Goal: Task Accomplishment & Management: Manage account settings

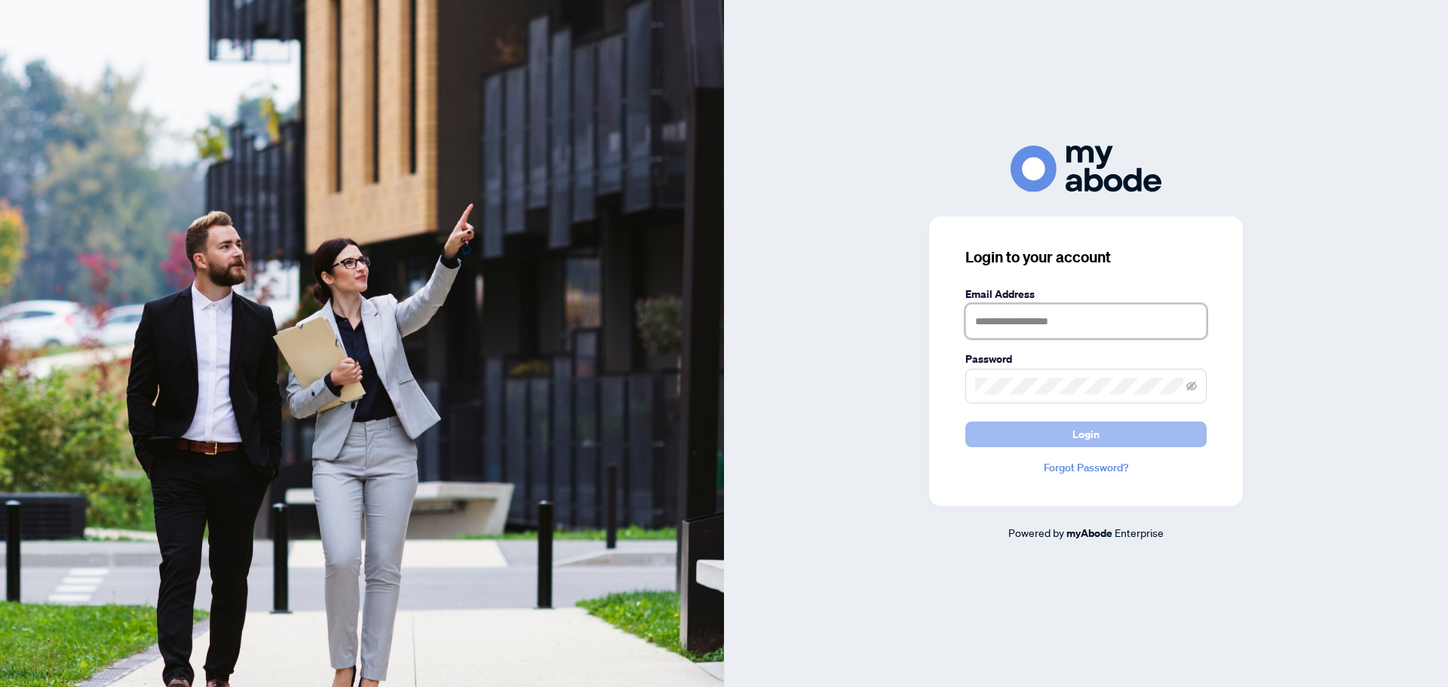
type input "**********"
click at [1112, 431] on button "Login" at bounding box center [1085, 435] width 241 height 26
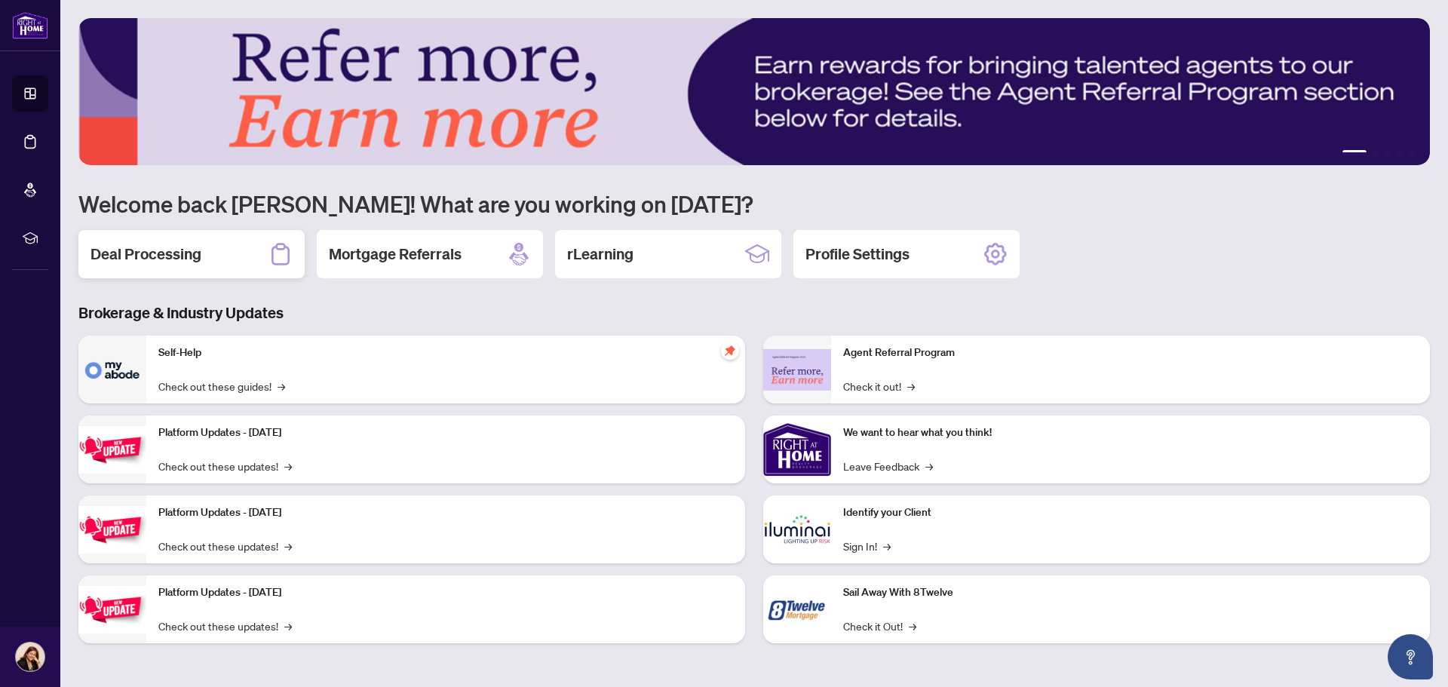
click at [163, 261] on h2 "Deal Processing" at bounding box center [146, 254] width 111 height 21
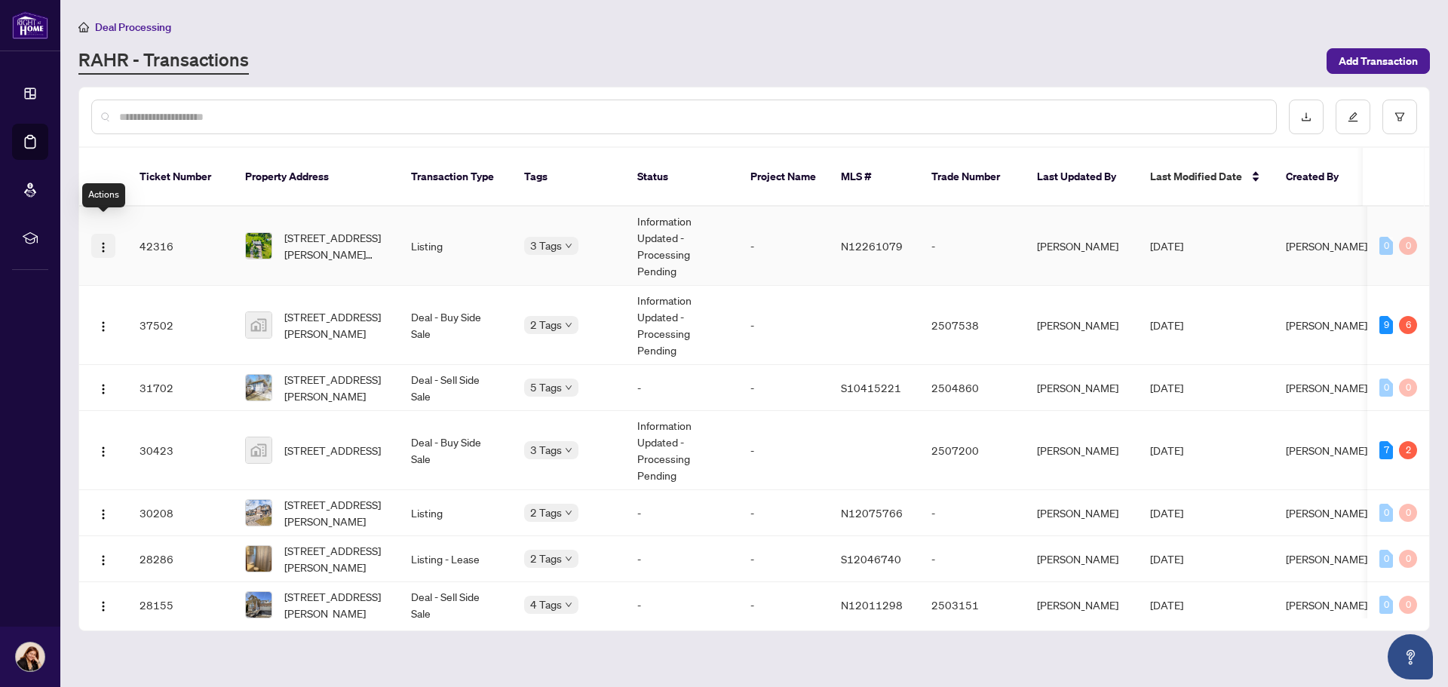
click at [103, 241] on img "button" at bounding box center [103, 247] width 12 height 12
click at [1143, 643] on main "Deal Processing RAHR - Transactions Add Transaction Ticket Number Property Addr…" at bounding box center [754, 343] width 1388 height 687
click at [107, 241] on img "button" at bounding box center [103, 247] width 12 height 12
click at [103, 383] on img "button" at bounding box center [103, 389] width 12 height 12
click at [1253, 368] on td "Jun/23/2025" at bounding box center [1206, 388] width 136 height 46
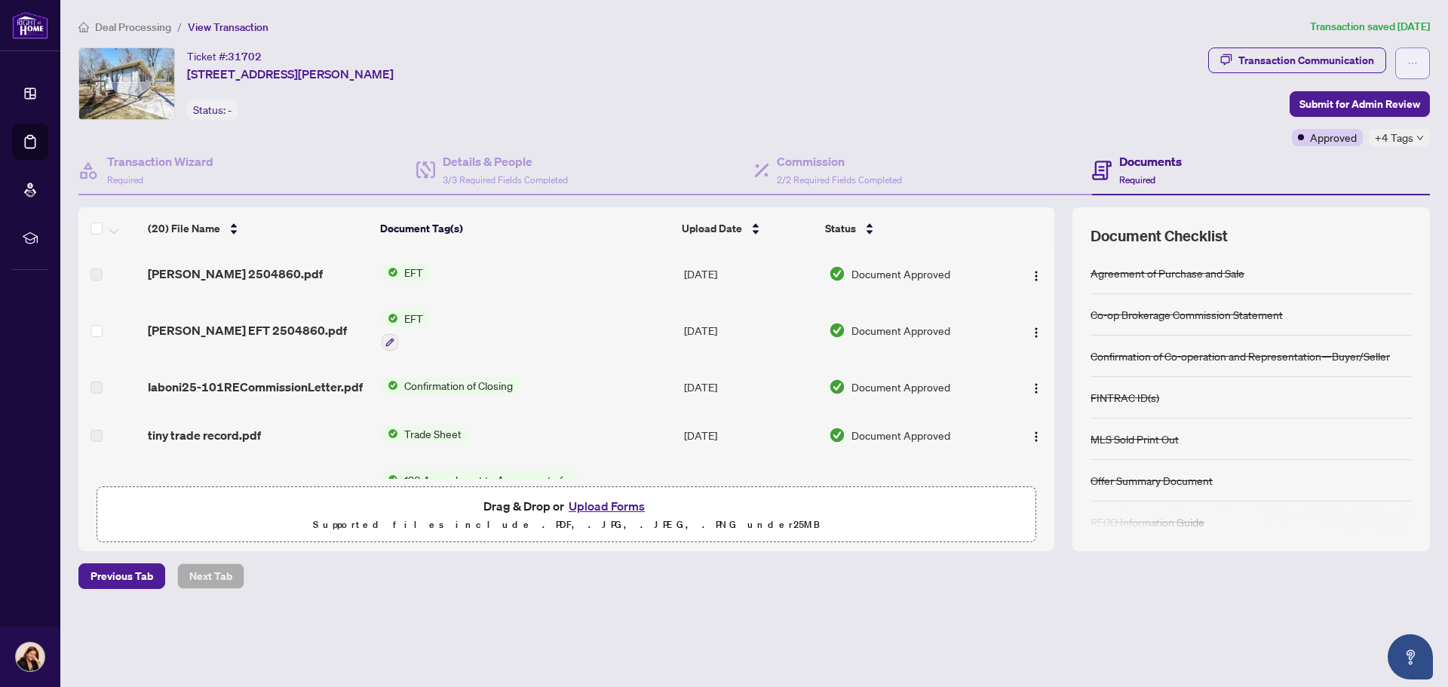
click at [1416, 57] on span "button" at bounding box center [1412, 63] width 11 height 24
click at [1169, 114] on div "Ticket #: 31702 15 Fredrick Ave, Tiny, Ontario L0L 1P1, Canada Status: -" at bounding box center [640, 84] width 1124 height 72
click at [229, 110] on span "-" at bounding box center [230, 110] width 4 height 14
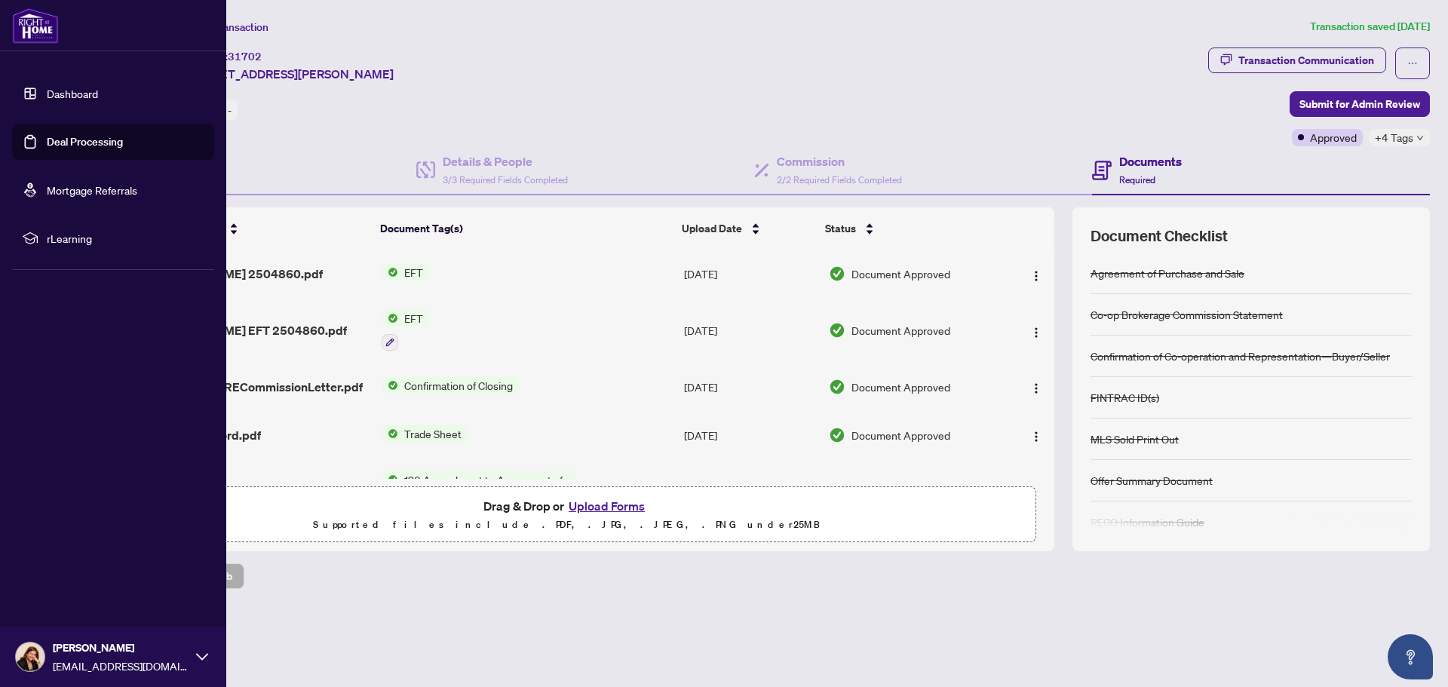
click at [79, 95] on link "Dashboard" at bounding box center [72, 94] width 51 height 14
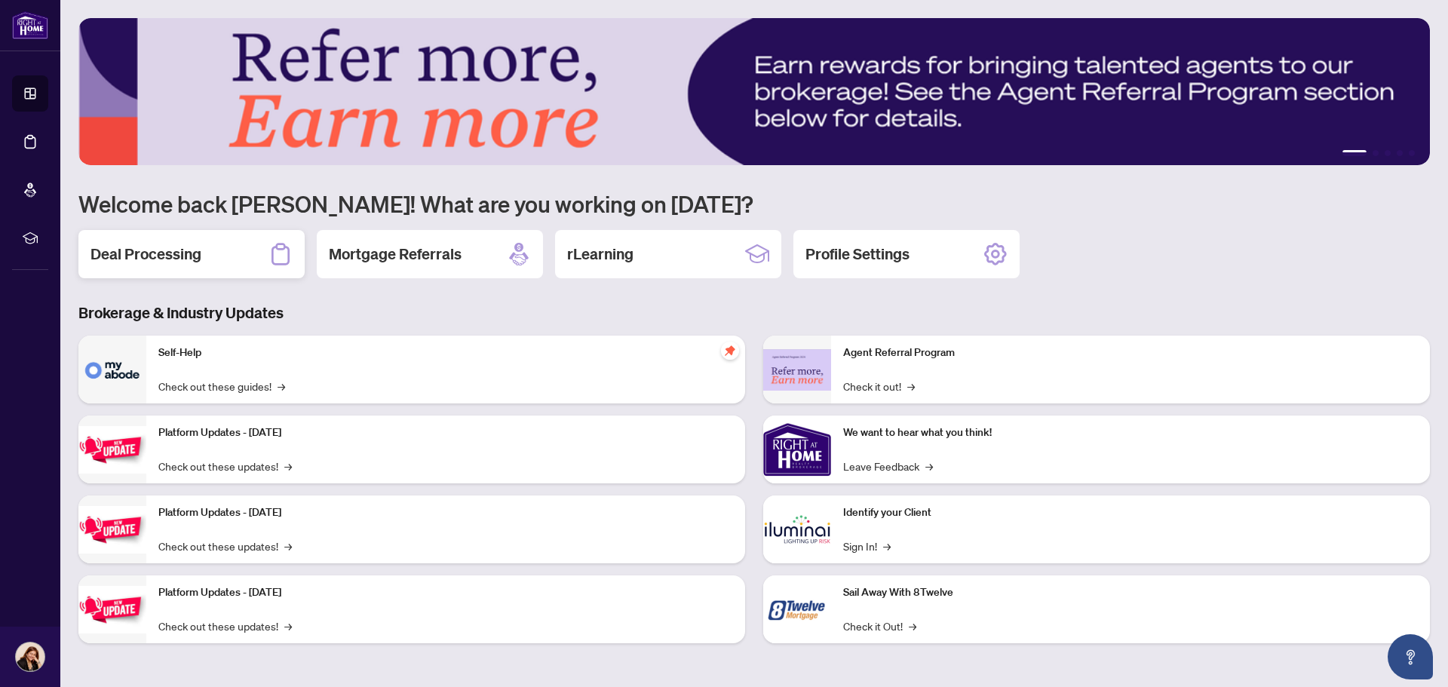
click at [152, 252] on h2 "Deal Processing" at bounding box center [146, 254] width 111 height 21
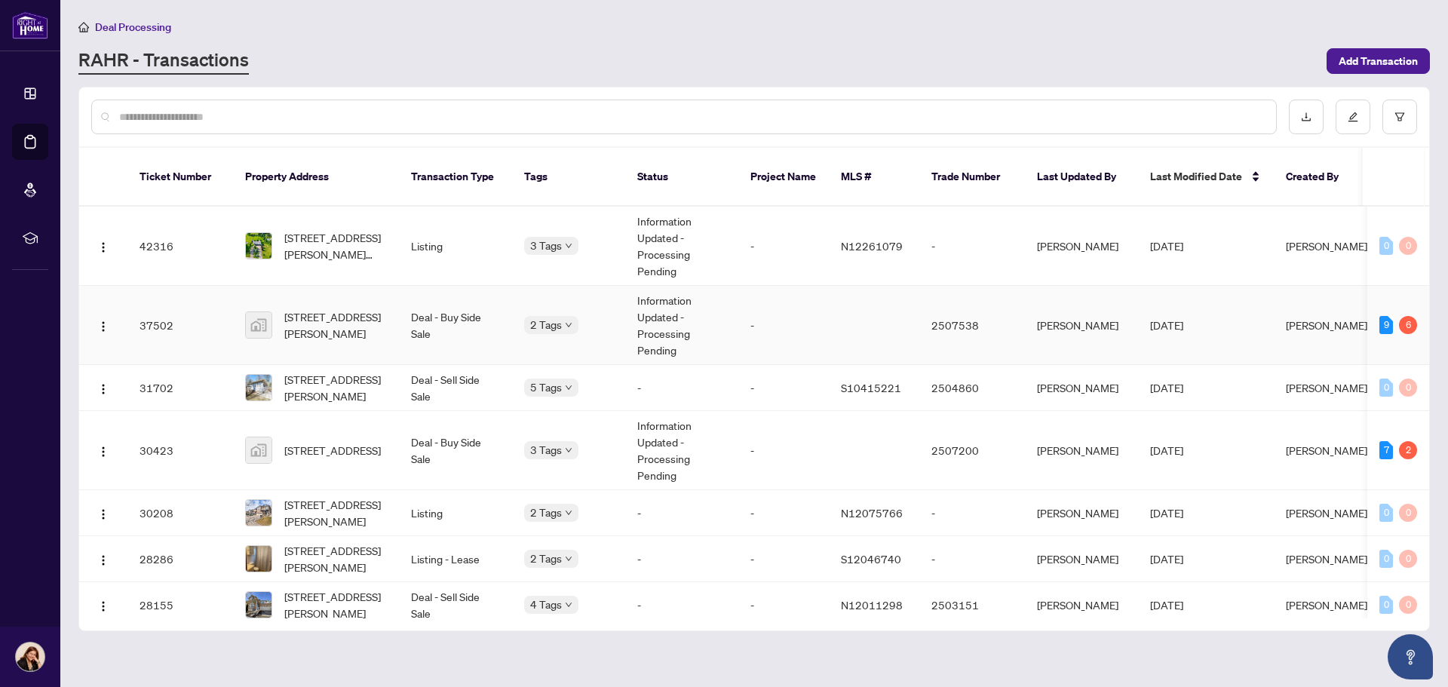
click at [661, 313] on td "Information Updated - Processing Pending" at bounding box center [681, 325] width 113 height 79
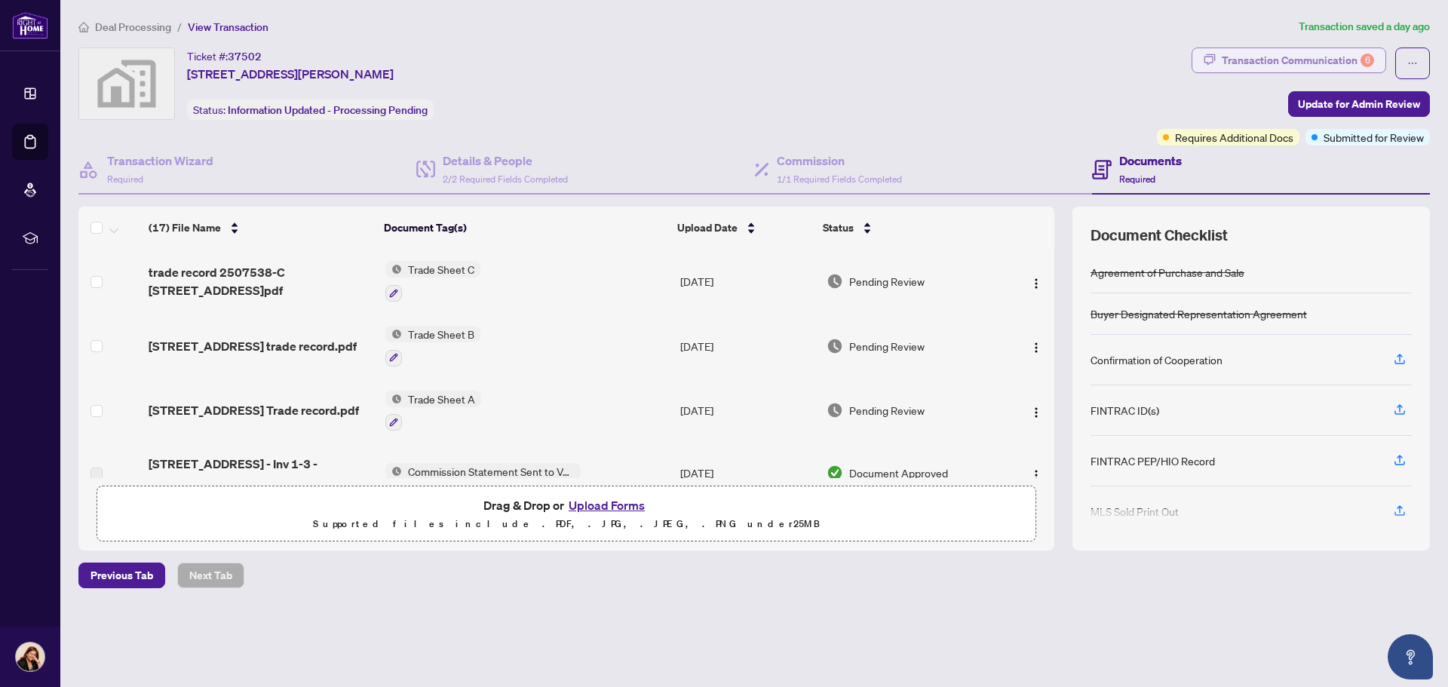
click at [1301, 56] on div "Transaction Communication 6" at bounding box center [1298, 60] width 152 height 24
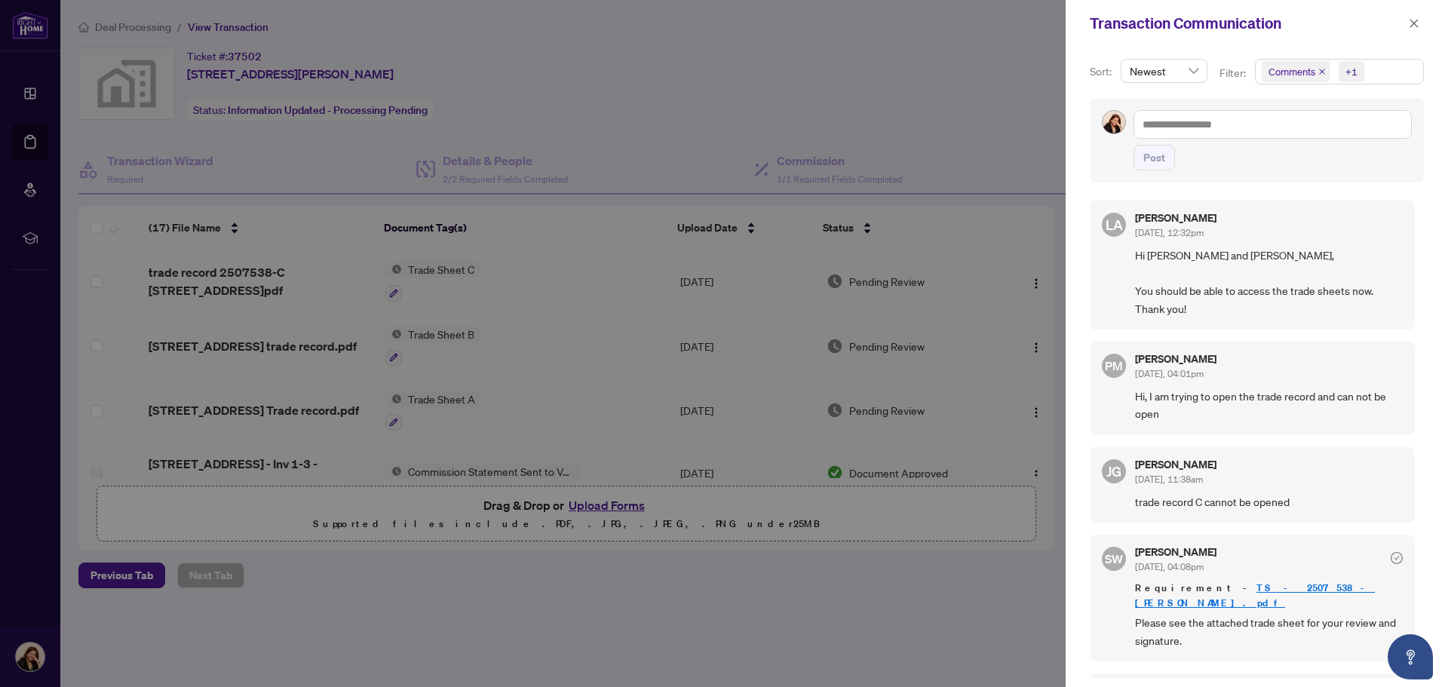
click at [845, 101] on div at bounding box center [724, 343] width 1448 height 687
click at [35, 94] on div at bounding box center [724, 343] width 1448 height 687
click at [192, 164] on div at bounding box center [724, 343] width 1448 height 687
click at [1416, 23] on icon "close" at bounding box center [1414, 23] width 11 height 11
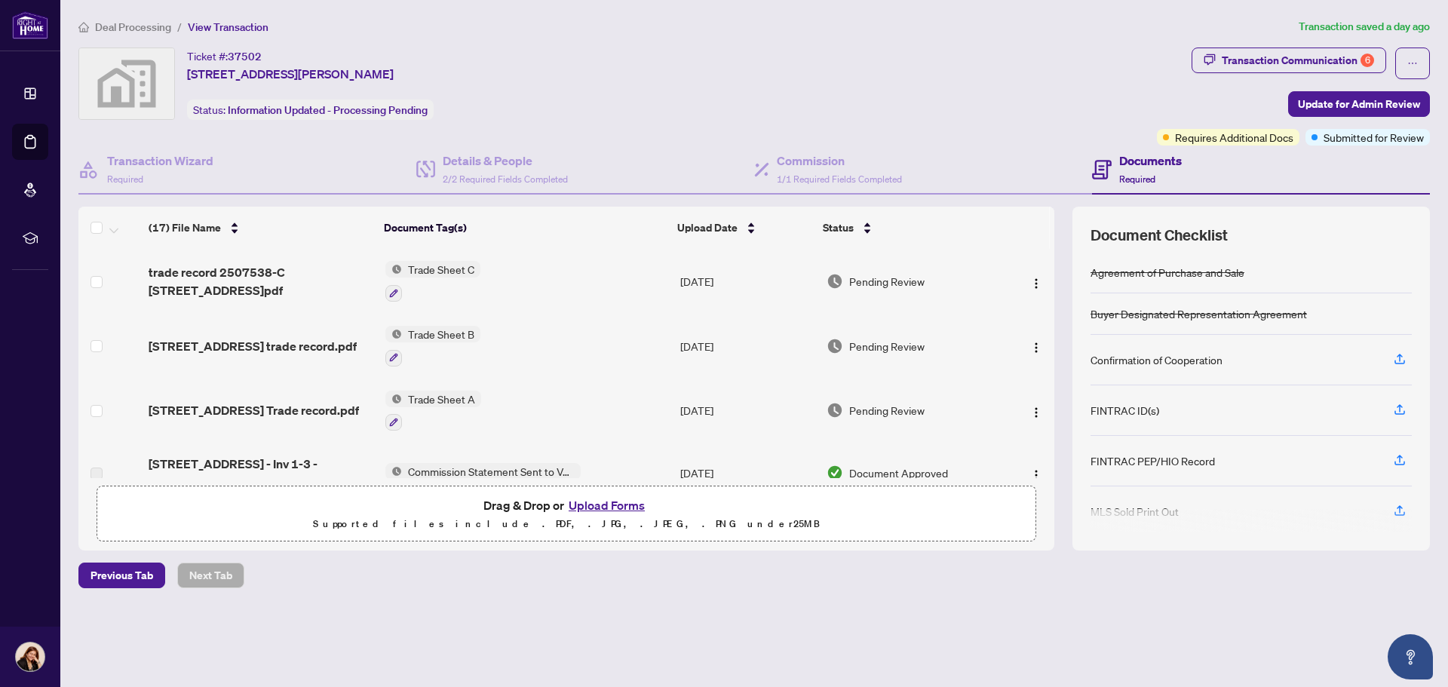
click at [236, 29] on span "View Transaction" at bounding box center [228, 27] width 81 height 14
click at [134, 26] on span "Deal Processing" at bounding box center [133, 27] width 76 height 14
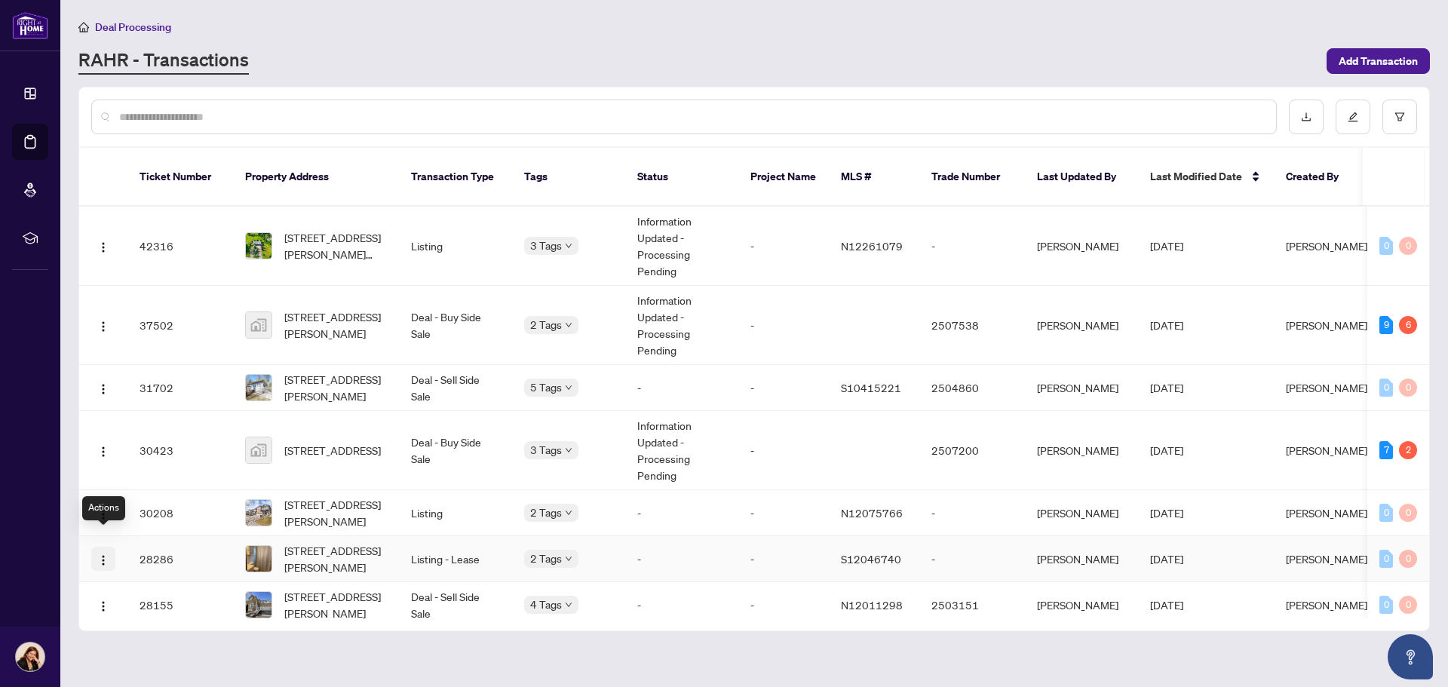
click at [100, 554] on img "button" at bounding box center [103, 560] width 12 height 12
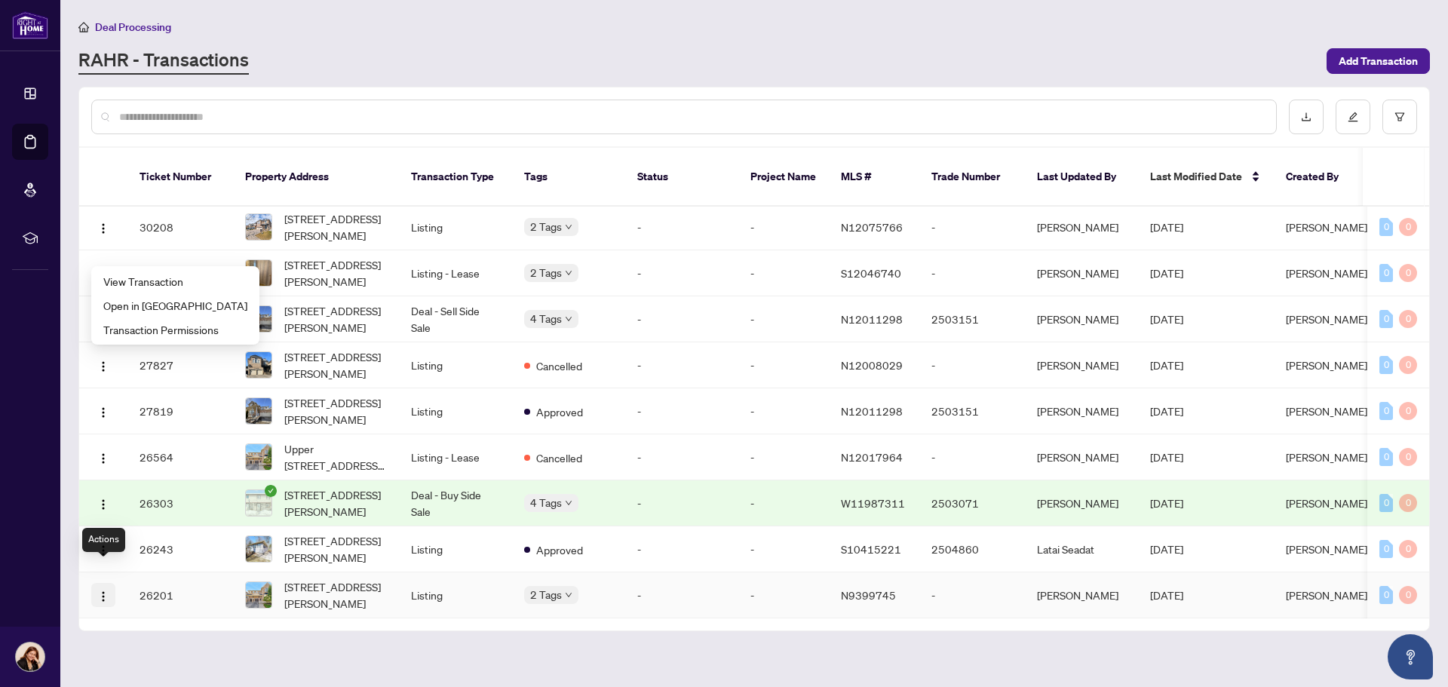
click at [106, 591] on img "button" at bounding box center [103, 597] width 12 height 12
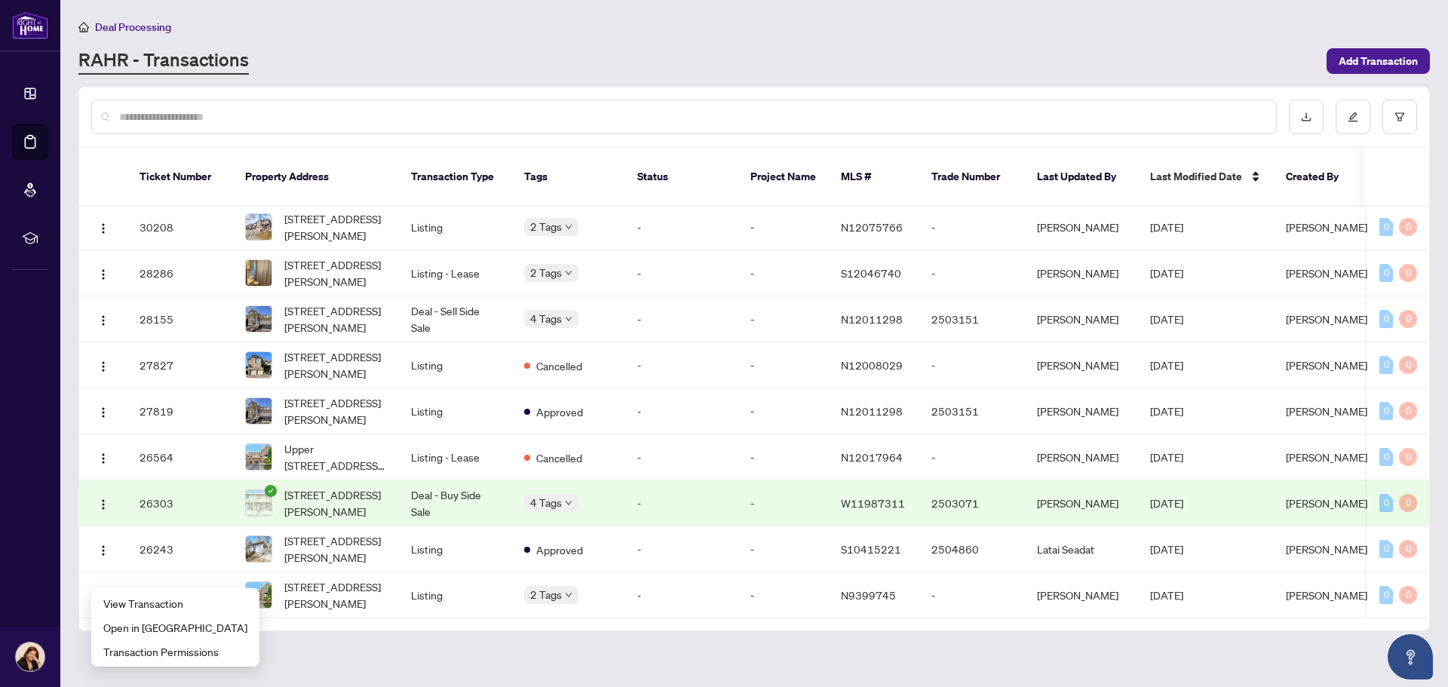
click at [647, 650] on main "Deal Processing RAHR - Transactions Add Transaction Ticket Number Property Addr…" at bounding box center [754, 343] width 1388 height 687
click at [1410, 117] on button "button" at bounding box center [1399, 117] width 35 height 35
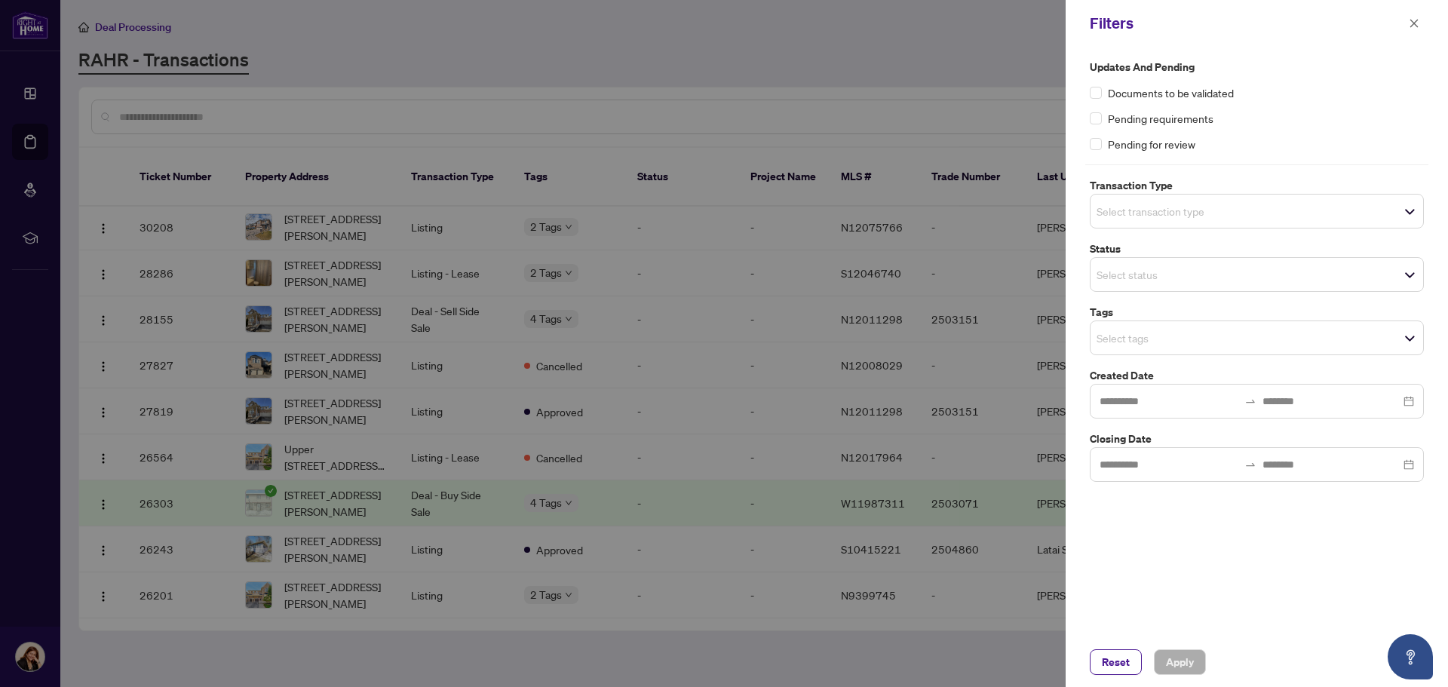
click at [923, 23] on div at bounding box center [724, 343] width 1448 height 687
click at [1416, 24] on icon "close" at bounding box center [1414, 23] width 11 height 11
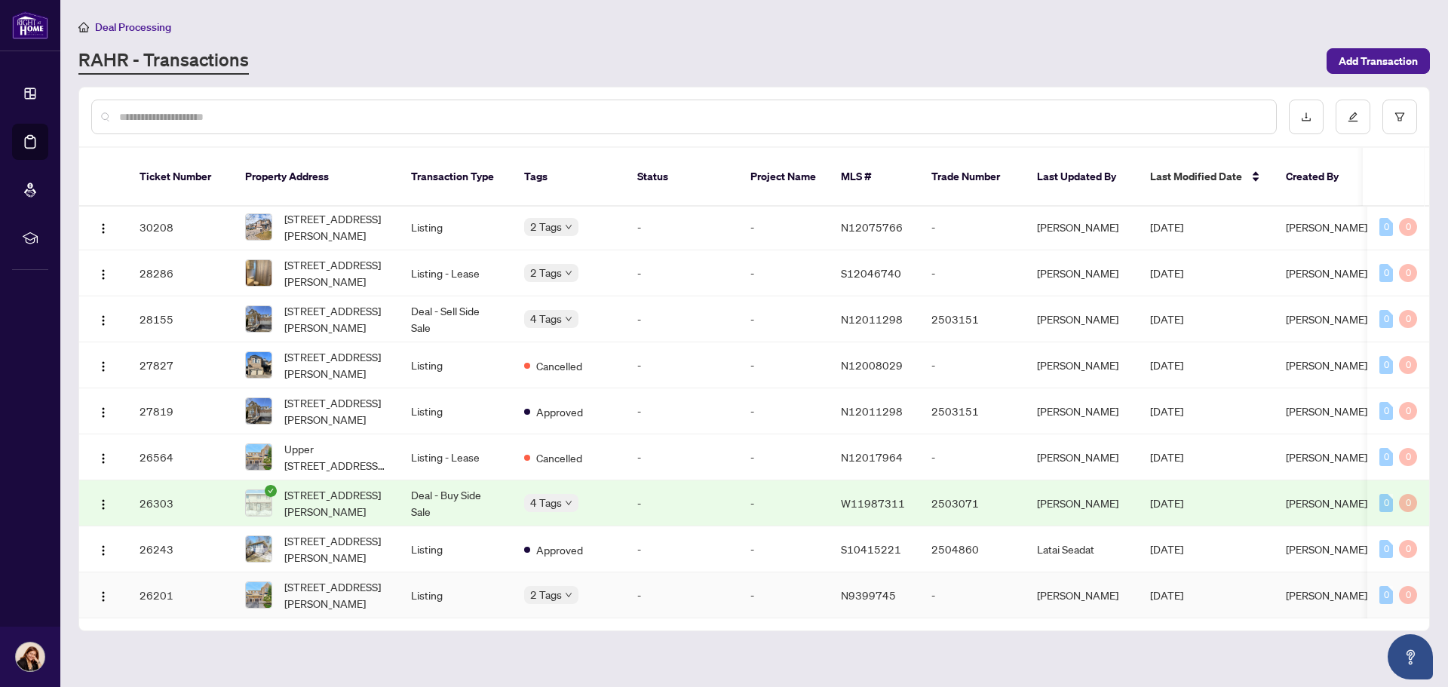
scroll to position [0, 0]
